Goal: Task Accomplishment & Management: Complete application form

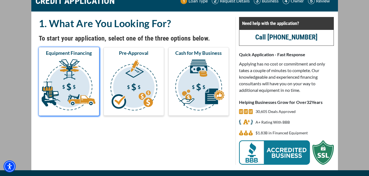
scroll to position [40, 0]
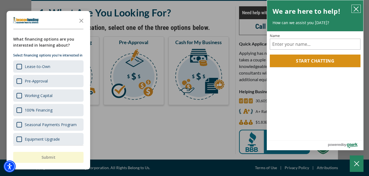
click at [355, 8] on icon "close chatbox" at bounding box center [356, 9] width 4 height 4
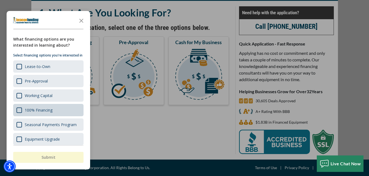
scroll to position [39, 0]
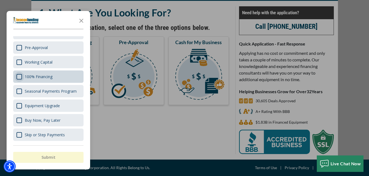
click at [19, 77] on div "Survey" at bounding box center [18, 76] width 5 height 5
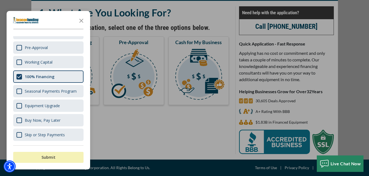
click at [55, 157] on button "Submit" at bounding box center [48, 157] width 70 height 11
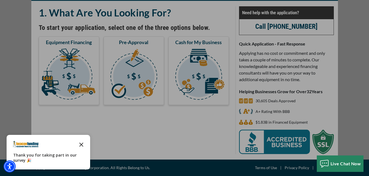
click at [82, 144] on icon "Close the survey" at bounding box center [81, 144] width 11 height 11
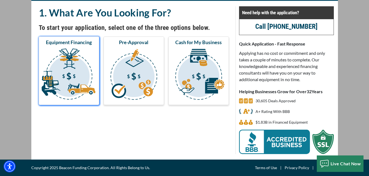
click at [77, 69] on img "submit" at bounding box center [69, 75] width 58 height 55
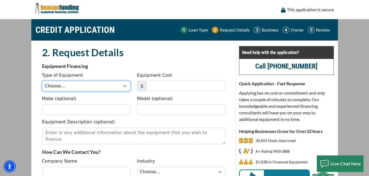
click at [124, 86] on select "Choose... Backhoe Boom/Bucket Truck Chipper Commercial Mower Crane DTG/DTF Prin…" at bounding box center [86, 86] width 88 height 10
select select "23"
click at [42, 81] on select "Choose... Backhoe Boom/Bucket Truck Chipper Commercial Mower Crane DTG/DTF Prin…" at bounding box center [86, 86] width 88 height 10
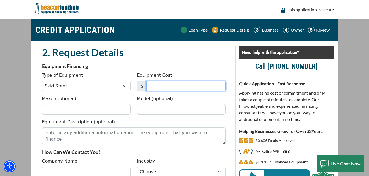
click at [152, 86] on input "Equipment Cost" at bounding box center [185, 86] width 79 height 10
type input "4"
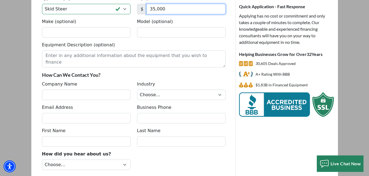
scroll to position [82, 0]
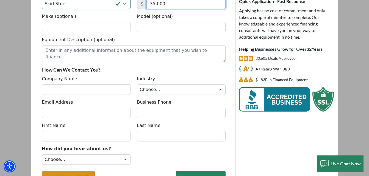
type input "35,000"
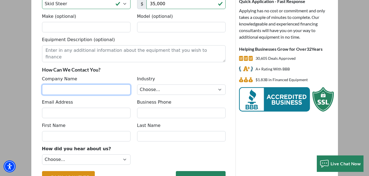
click at [57, 91] on input "Company Name" at bounding box center [86, 90] width 88 height 10
type input "b"
type input "B"
type input "Vi"
click at [176, 171] on button "NEXT : BUSINESS >" at bounding box center [201, 177] width 50 height 12
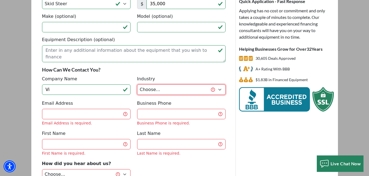
click at [219, 88] on select "Choose... Towing Landscape/Hardscape Decorated Apparel Septic Light Constructio…" at bounding box center [181, 90] width 88 height 10
select select "2"
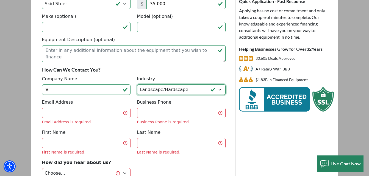
click at [137, 85] on select "Choose... Towing Landscape/Hardscape Decorated Apparel Septic Light Constructio…" at bounding box center [181, 90] width 88 height 10
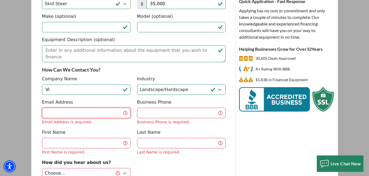
click at [74, 113] on input "Email Address" at bounding box center [86, 113] width 88 height 10
type input "[EMAIL_ADDRESS][DOMAIN_NAME]"
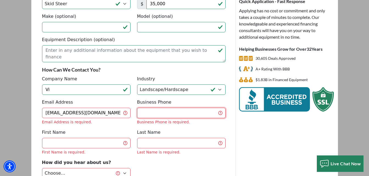
type input "9203129923"
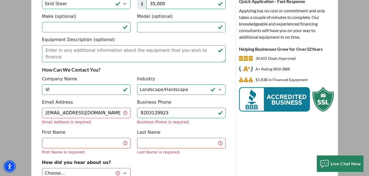
type input "[PERSON_NAME]"
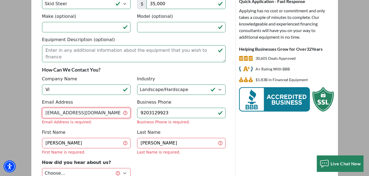
type input "[PHONE_NUMBER]"
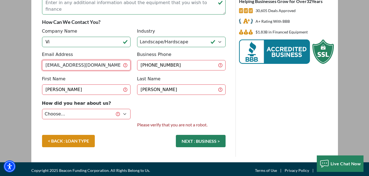
scroll to position [131, 0]
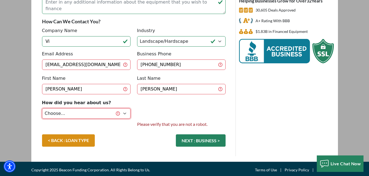
click at [125, 110] on select "Choose... Internet Search Vendor Referral Word of Mouth Client Referral Email E…" at bounding box center [86, 113] width 88 height 10
select select "4"
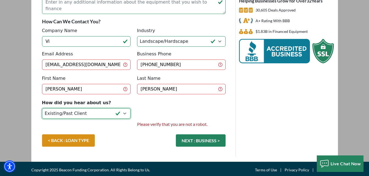
click at [42, 108] on select "Choose... Internet Search Vendor Referral Word of Mouth Client Referral Email E…" at bounding box center [86, 113] width 88 height 10
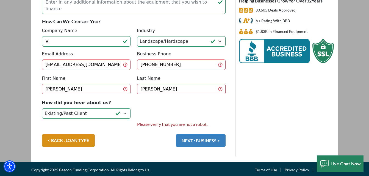
click at [198, 141] on button "NEXT : BUSINESS >" at bounding box center [201, 141] width 50 height 12
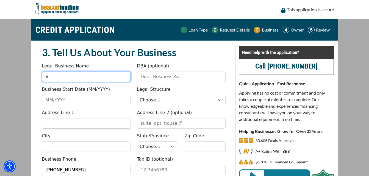
drag, startPoint x: 51, startPoint y: 78, endPoint x: 58, endPoint y: 78, distance: 7.4
click at [51, 78] on input "Vi" at bounding box center [86, 77] width 88 height 10
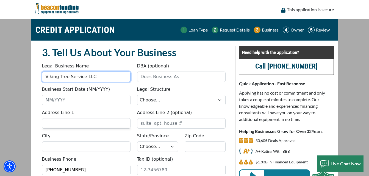
type input "Viking Tree Service LLC"
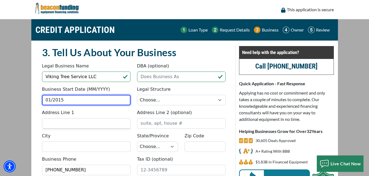
type input "01/2015"
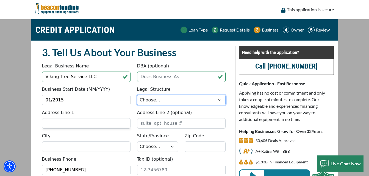
click at [220, 100] on select "Choose... Corporation LLC LLP Municipality Non-Profit Partnership Proprietorship" at bounding box center [181, 100] width 88 height 10
select select "2"
click at [137, 95] on select "Choose... Corporation LLC LLP Municipality Non-Profit Partnership Proprietorship" at bounding box center [181, 100] width 88 height 10
drag, startPoint x: 73, startPoint y: 127, endPoint x: 105, endPoint y: 123, distance: 31.8
click at [74, 127] on input "Address Line 1" at bounding box center [86, 123] width 88 height 10
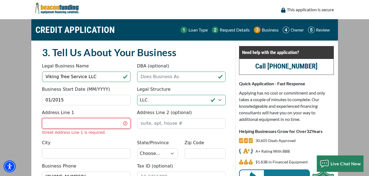
click at [49, 123] on input "Address Line 1" at bounding box center [86, 123] width 88 height 10
type input "O"
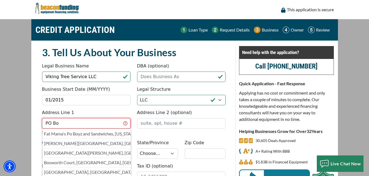
type input "PO Box 693"
type input "Oshkosh"
select select "51"
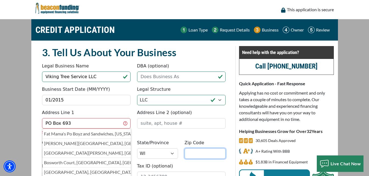
type input "54903"
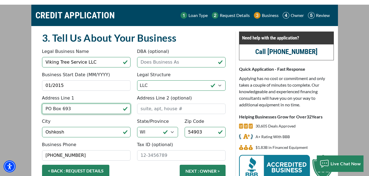
scroll to position [27, 0]
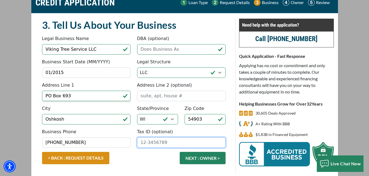
click at [156, 144] on input "Tax ID (optional)" at bounding box center [181, 143] width 88 height 10
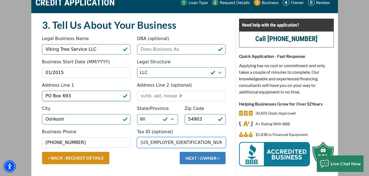
type input "81-1075806"
click at [211, 158] on button "NEXT : OWNER >" at bounding box center [203, 158] width 46 height 12
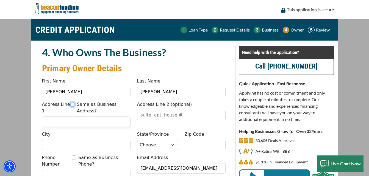
click at [74, 104] on input "Same as Business Address?" at bounding box center [72, 104] width 4 height 4
checkbox input "true"
type input "PO Box 693"
type input "Oshkosh"
select select "51"
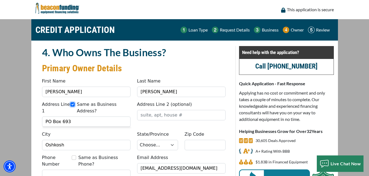
type input "54903"
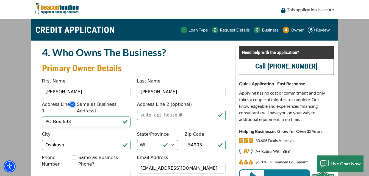
scroll to position [82, 0]
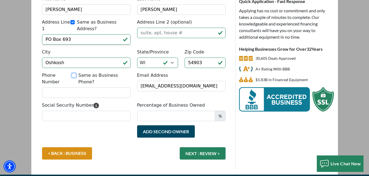
click at [76, 73] on input "Same as Business Phone?" at bounding box center [74, 75] width 4 height 4
checkbox input "true"
type input "[PHONE_NUMBER]"
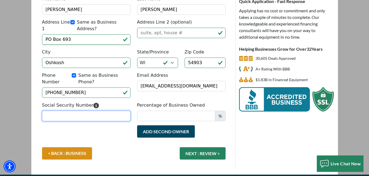
click at [63, 111] on input "Social Security Number" at bounding box center [86, 116] width 88 height 10
type input "390-88-7269"
click at [222, 111] on span "%" at bounding box center [220, 116] width 11 height 10
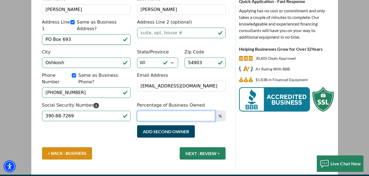
click at [166, 111] on input "Percentage of Business Owned" at bounding box center [176, 116] width 78 height 10
type input "100"
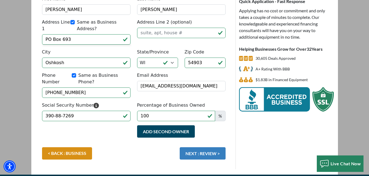
click at [210, 147] on button "NEXT : REVIEW >" at bounding box center [203, 153] width 46 height 12
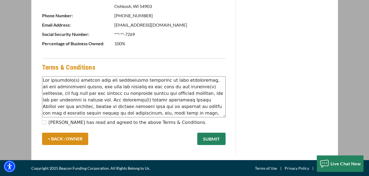
scroll to position [317, 0]
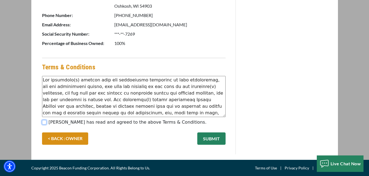
click at [44, 122] on input "[PERSON_NAME] has read and agreed to the above Terms & Conditions." at bounding box center [44, 122] width 4 height 4
checkbox input "true"
click at [214, 137] on button "SUBMIT" at bounding box center [211, 139] width 28 height 12
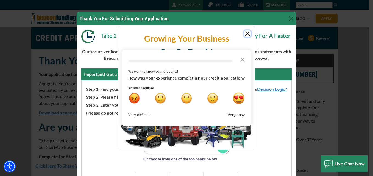
click at [238, 97] on div "very happy" at bounding box center [239, 99] width 12 height 12
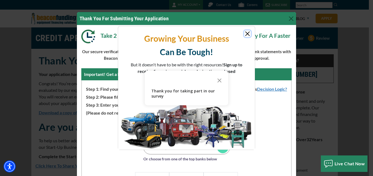
click at [219, 81] on icon "Close the survey" at bounding box center [219, 80] width 11 height 11
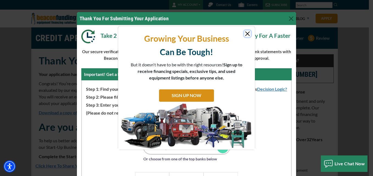
click at [250, 35] on button "Close" at bounding box center [247, 33] width 7 height 7
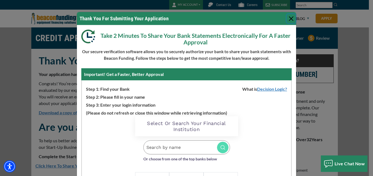
click at [287, 17] on button "Close" at bounding box center [291, 18] width 9 height 9
